Goal: Task Accomplishment & Management: Complete application form

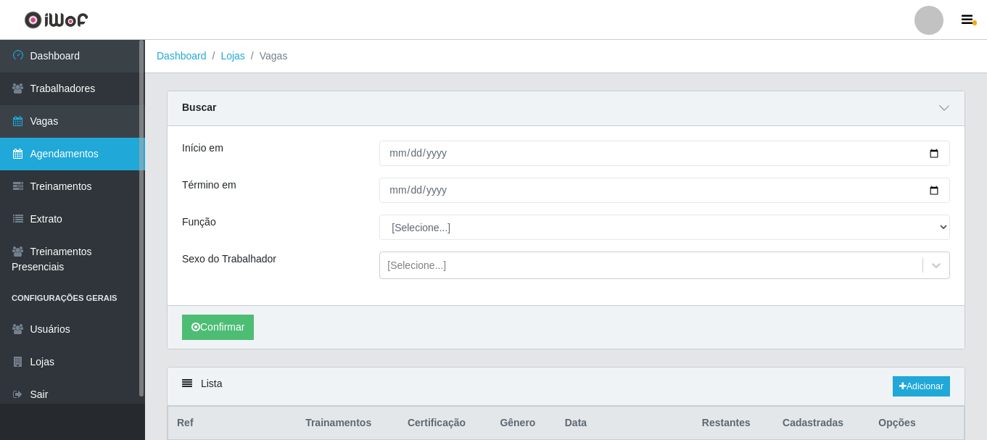
scroll to position [343, 0]
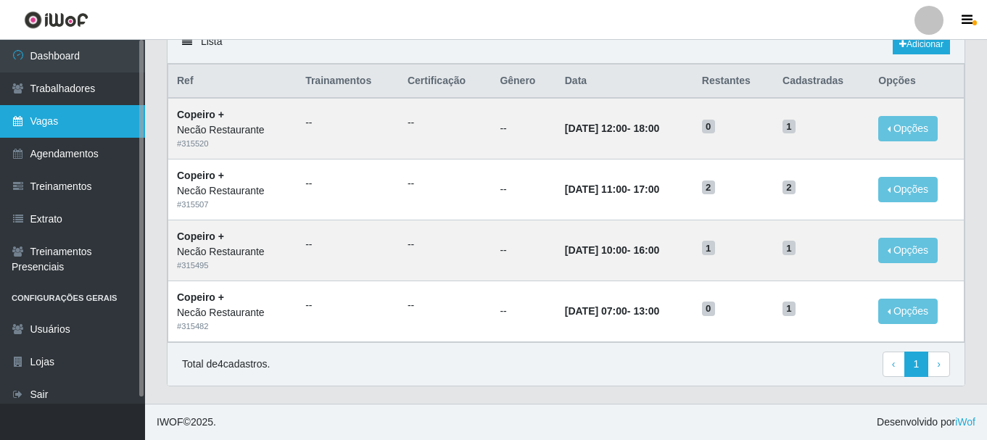
click at [93, 123] on link "Vagas" at bounding box center [72, 121] width 145 height 33
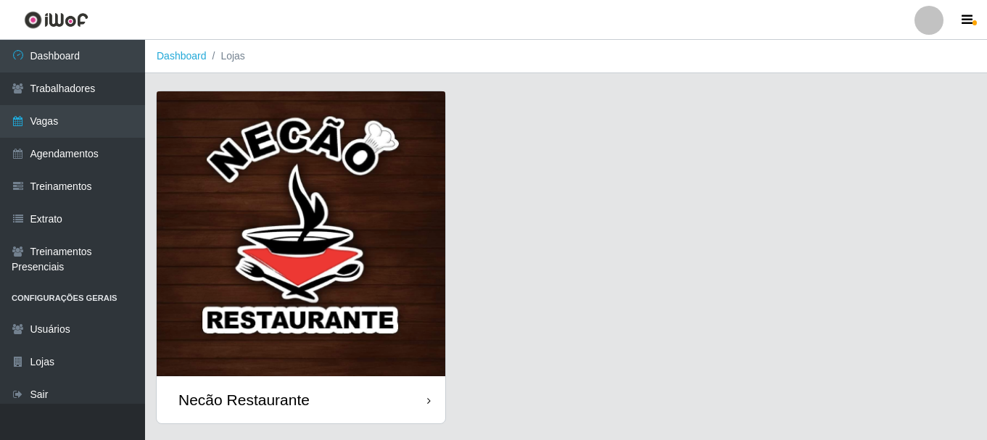
click at [353, 237] on img at bounding box center [301, 233] width 289 height 285
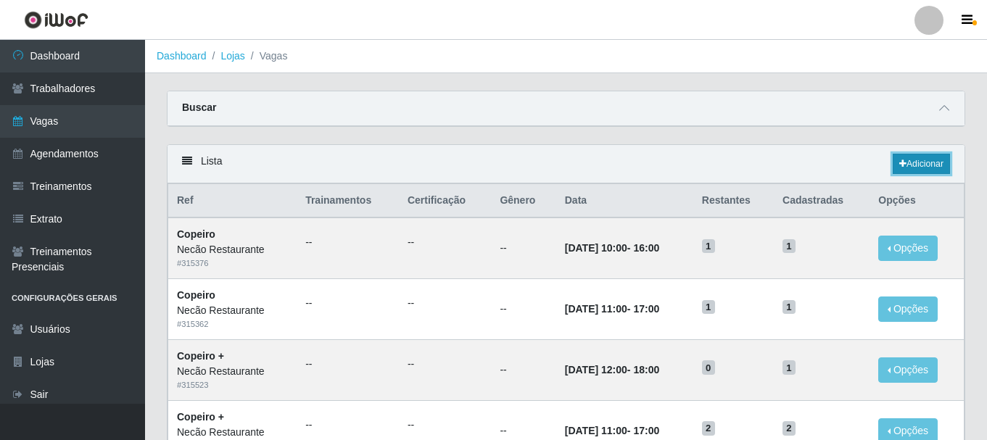
click at [927, 163] on link "Adicionar" at bounding box center [920, 164] width 57 height 20
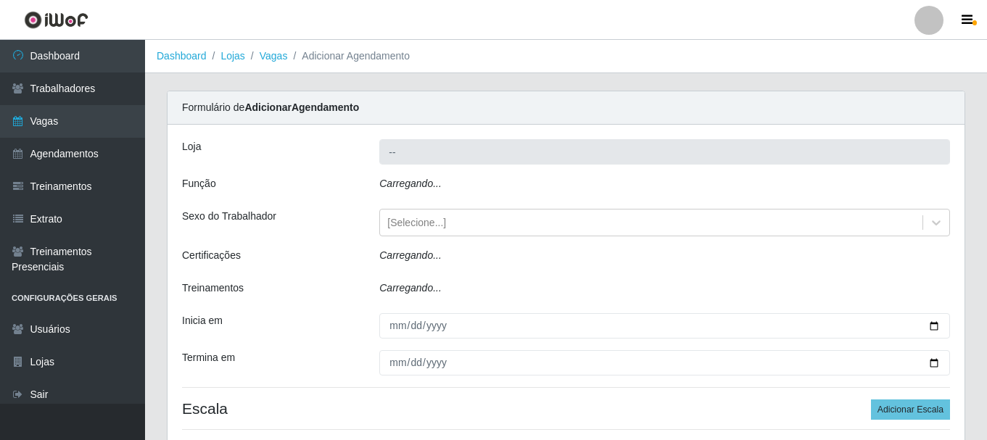
type input "Necão Restaurante"
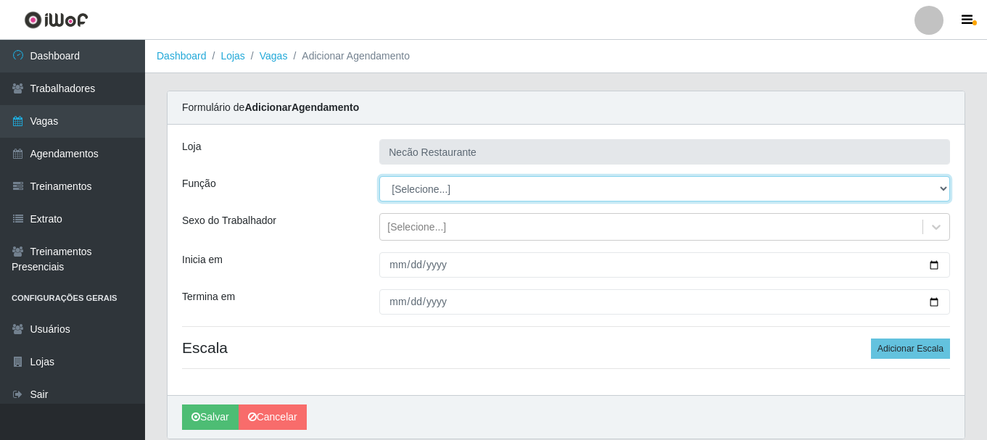
click at [705, 188] on select "[Selecione...] ASG ASG + ASG ++ Auxiliar de Cozinha Auxiliar de Cozinha + Auxil…" at bounding box center [664, 188] width 571 height 25
select select "91"
click at [379, 176] on select "[Selecione...] ASG ASG + ASG ++ Auxiliar de Cozinha Auxiliar de Cozinha + Auxil…" at bounding box center [664, 188] width 571 height 25
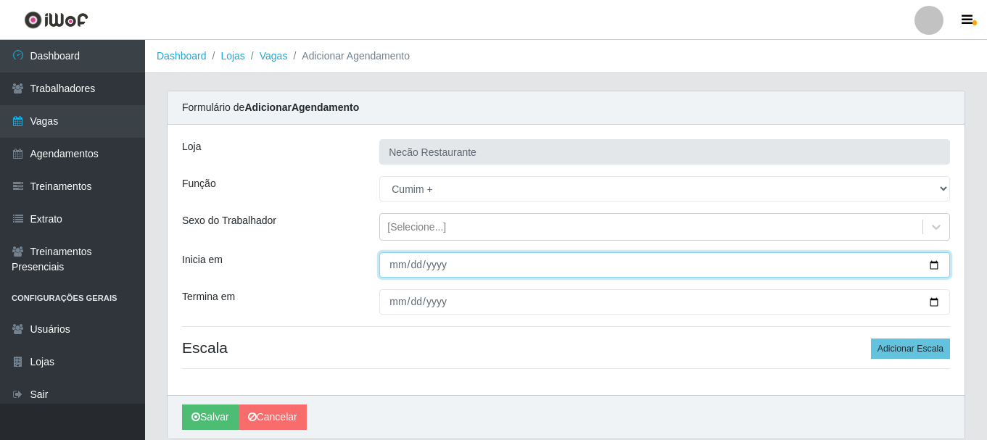
click at [935, 268] on input "Inicia em" at bounding box center [664, 264] width 571 height 25
type input "2025-09-01"
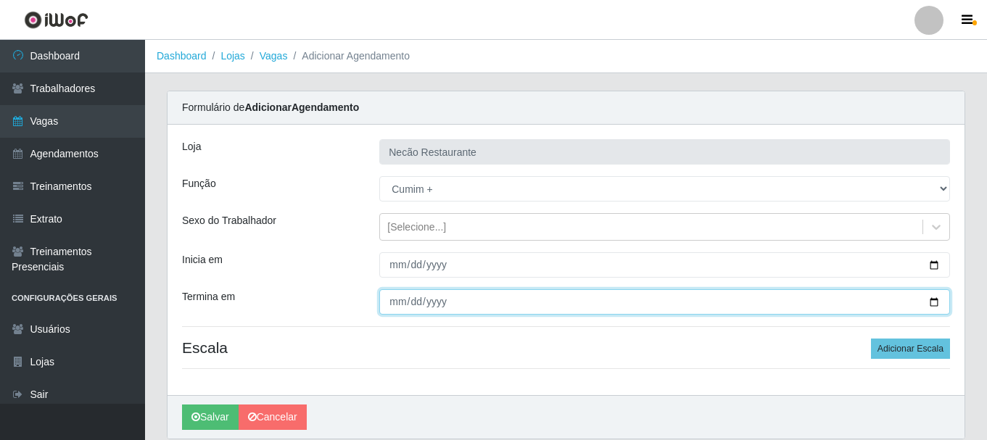
click at [932, 300] on input "Termina em" at bounding box center [664, 301] width 571 height 25
type input "2025-10-31"
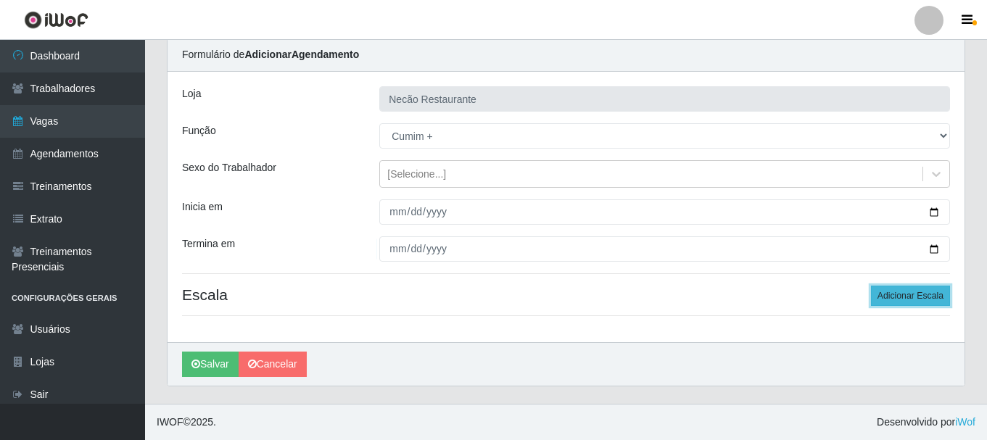
click at [899, 297] on button "Adicionar Escala" at bounding box center [910, 296] width 79 height 20
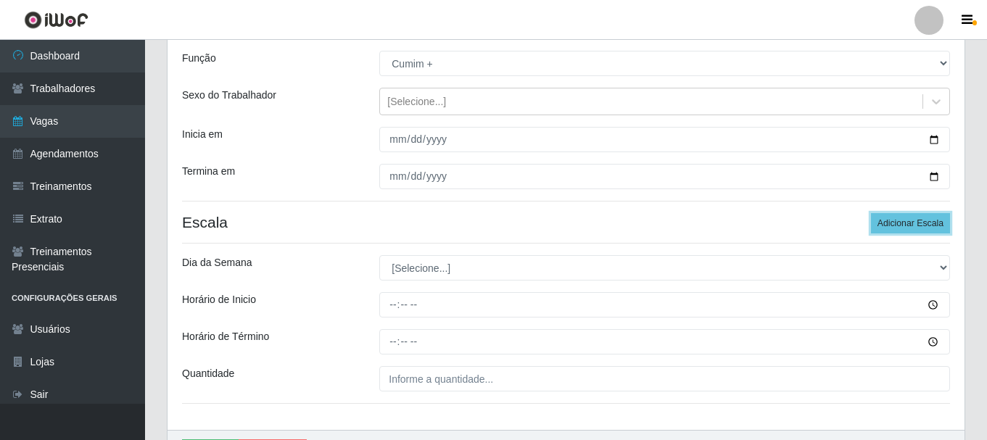
scroll to position [198, 0]
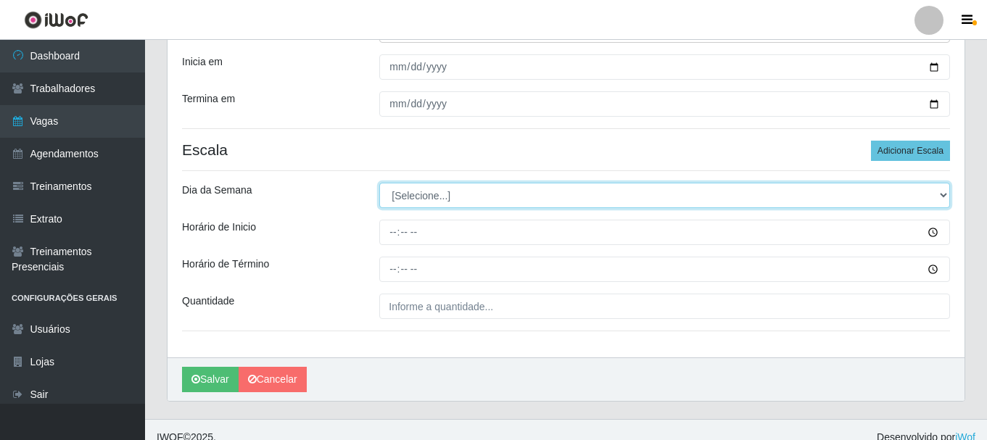
click at [497, 194] on select "[Selecione...] Segunda Terça Quarta Quinta Sexta Sábado Domingo" at bounding box center [664, 195] width 571 height 25
select select "0"
click at [379, 183] on select "[Selecione...] Segunda Terça Quarta Quinta Sexta Sábado Domingo" at bounding box center [664, 195] width 571 height 25
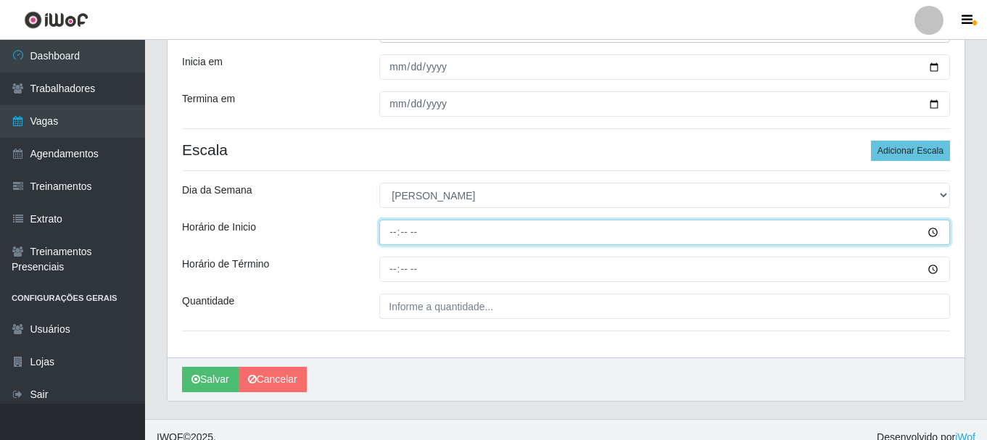
click at [395, 236] on input "Horário de Inicio" at bounding box center [664, 232] width 571 height 25
type input "11:30"
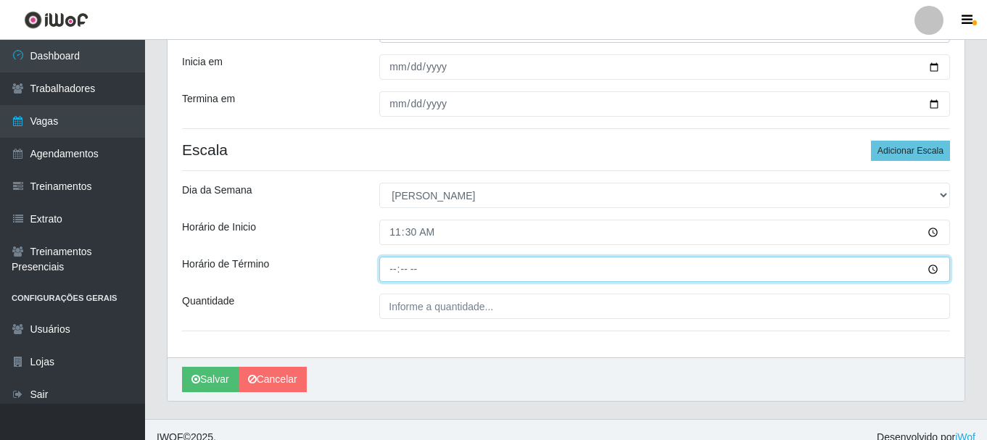
click at [394, 278] on input "Horário de Término" at bounding box center [664, 269] width 571 height 25
type input "16:30"
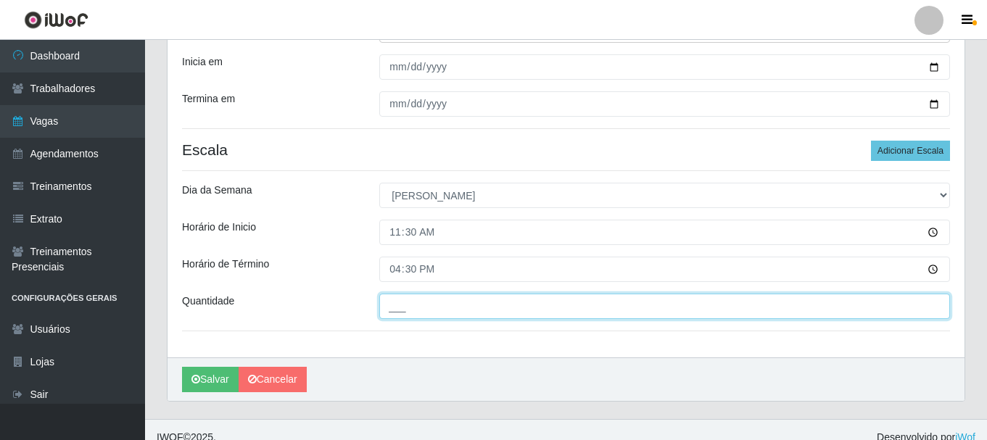
click at [418, 307] on input "___" at bounding box center [664, 306] width 571 height 25
type input "2__"
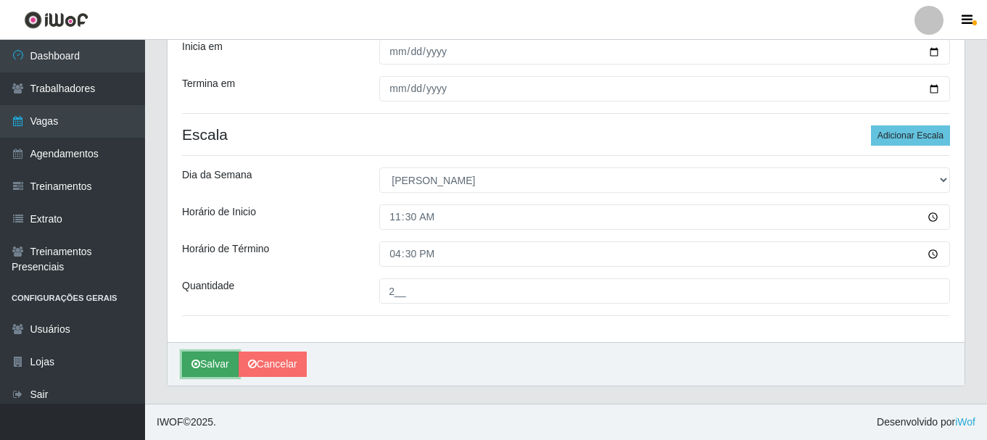
click at [223, 370] on button "Salvar" at bounding box center [210, 364] width 57 height 25
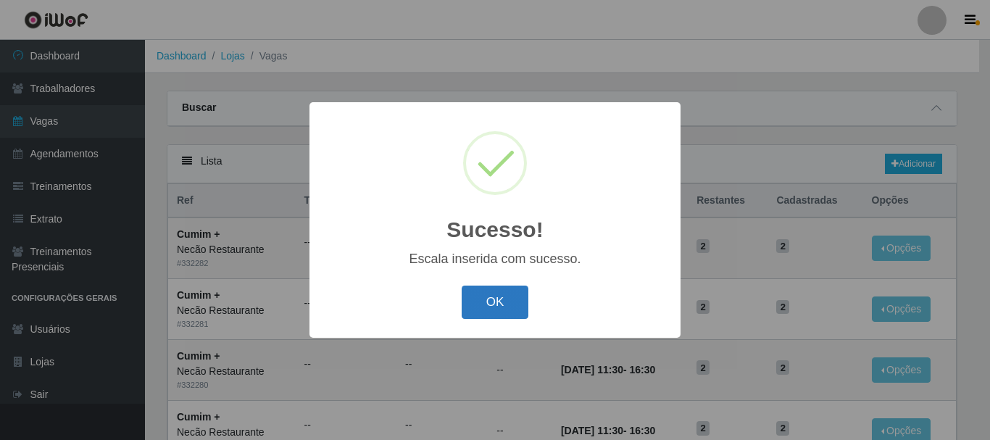
click at [502, 310] on button "OK" at bounding box center [495, 303] width 67 height 34
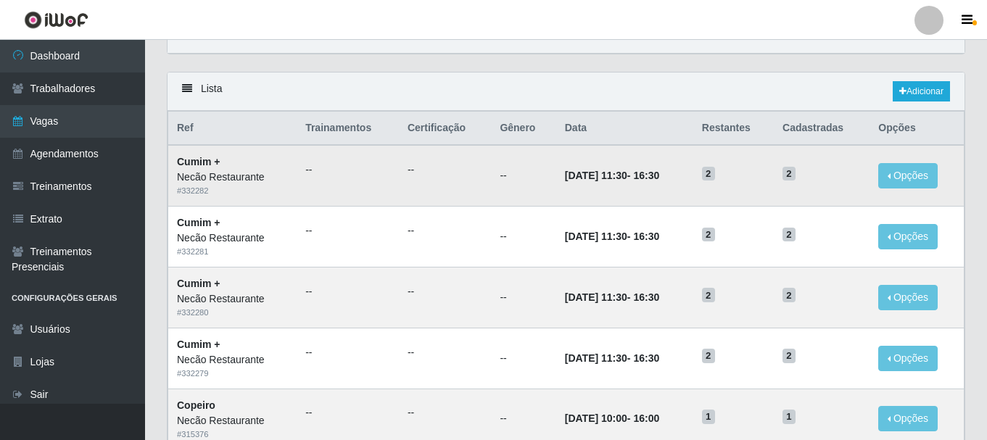
scroll to position [145, 0]
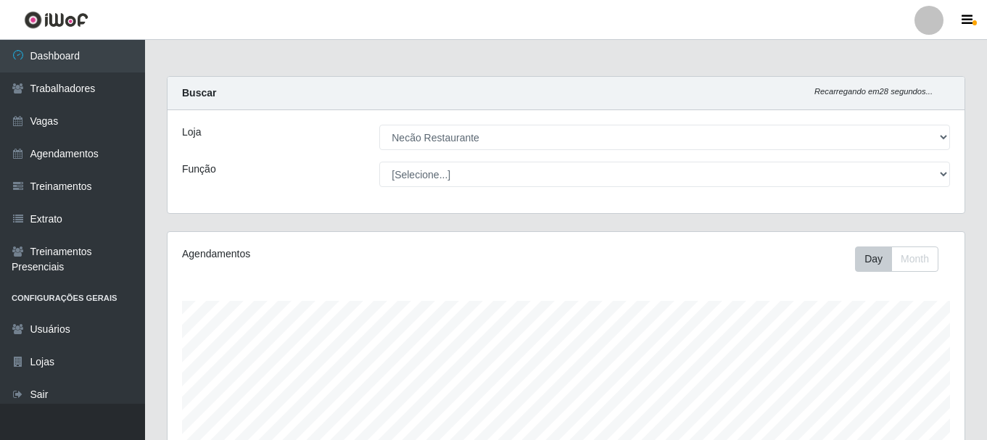
select select "334"
